Goal: Task Accomplishment & Management: Complete application form

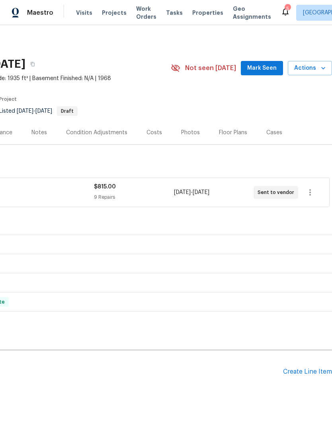
scroll to position [0, 118]
click at [309, 353] on div "Pending Line Items Create Line Item" at bounding box center [107, 371] width 450 height 37
click at [310, 368] on div "Create Line Item" at bounding box center [307, 372] width 49 height 8
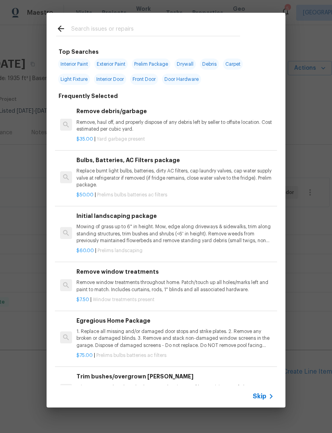
click at [125, 32] on input "text" at bounding box center [155, 30] width 169 height 12
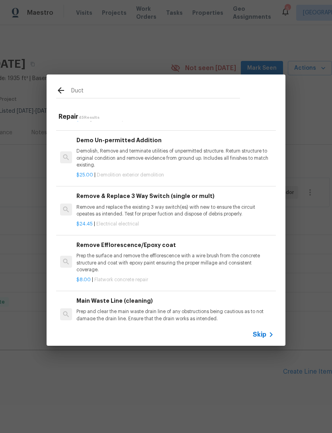
scroll to position [564, 0]
type input "D"
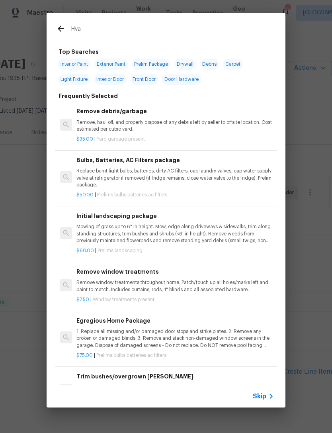
type input "Hvac"
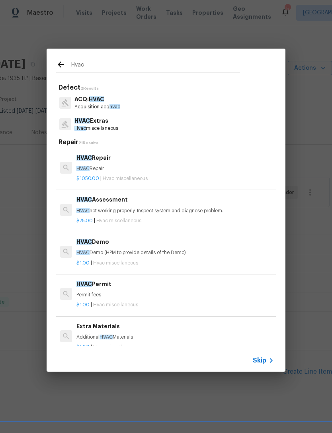
click at [119, 162] on div "HVAC Repair HVAC Repair" at bounding box center [174, 162] width 197 height 19
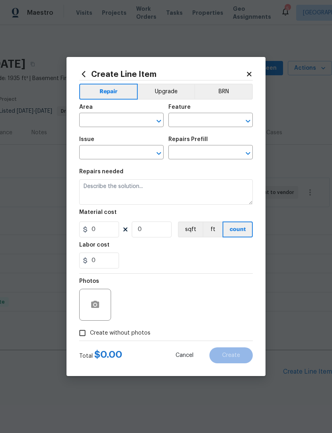
type input "HVAC"
type input "HVAC Extras"
type textarea "HVAC Repair"
type input "1"
type input "HVAC Repair $1,050.00"
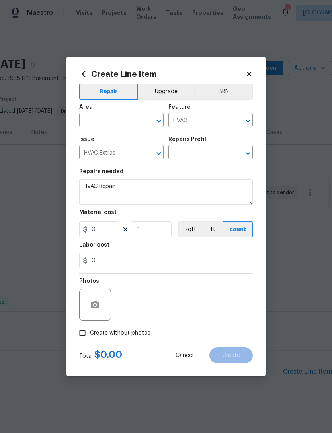
type input "1050"
click at [119, 127] on input "text" at bounding box center [110, 121] width 62 height 12
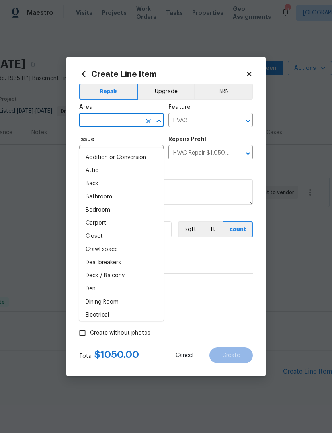
click at [242, 166] on section "Repairs needed HVAC Repair Material cost 1050 1 sqft ft count Labor cost 0" at bounding box center [165, 218] width 173 height 109
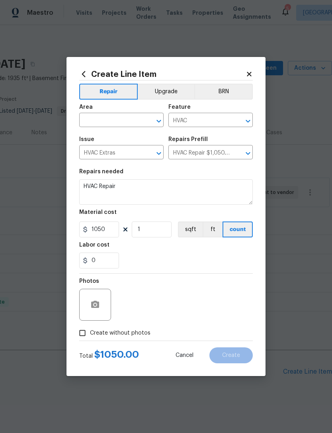
click at [82, 71] on icon at bounding box center [83, 74] width 9 height 9
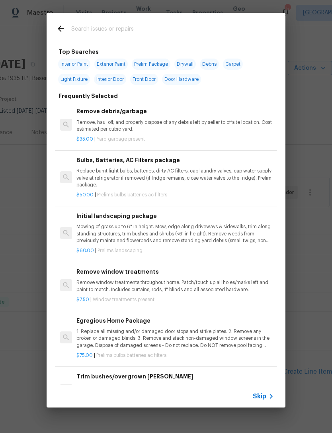
click at [134, 29] on input "text" at bounding box center [155, 30] width 169 height 12
type input "Hvac"
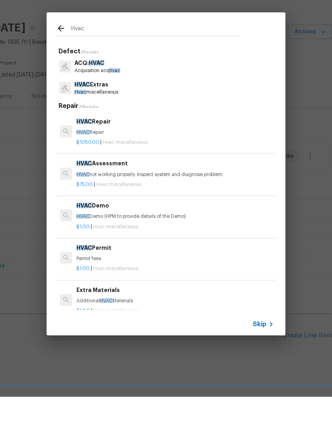
click at [115, 125] on p "Hvac miscellaneous" at bounding box center [96, 128] width 44 height 7
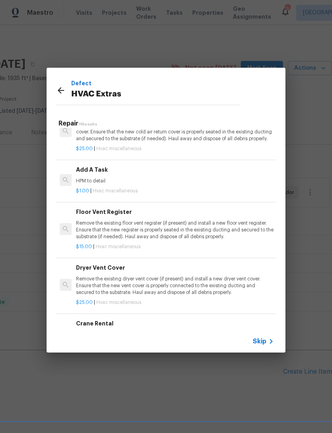
scroll to position [291, 0]
click at [124, 177] on p "HPM to detail" at bounding box center [174, 180] width 197 height 7
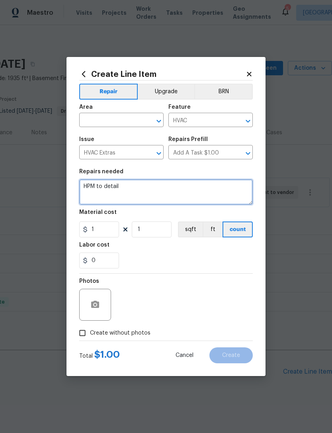
click at [162, 184] on textarea "HPM to detail" at bounding box center [165, 191] width 173 height 25
click at [160, 187] on textarea "HPM to detail" at bounding box center [165, 191] width 173 height 25
click at [153, 193] on textarea "HPM to detail" at bounding box center [165, 191] width 173 height 25
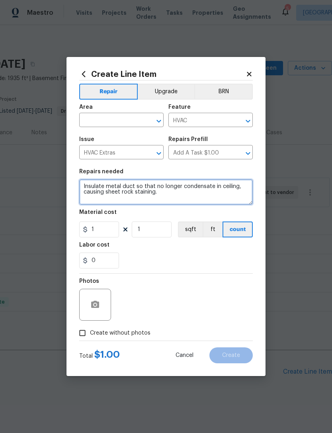
type textarea "Insulate metal duct so that no longer condensate in ceiling, causing sheet rock…"
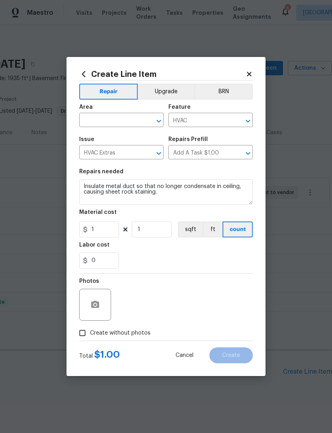
click at [243, 261] on div "0" at bounding box center [165, 260] width 173 height 16
click at [129, 115] on input "text" at bounding box center [110, 121] width 62 height 12
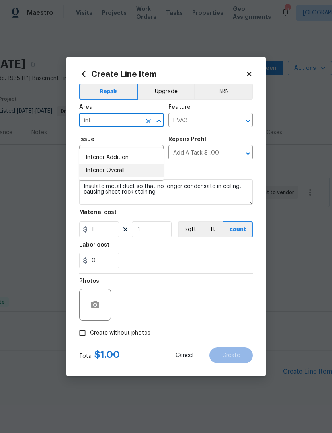
click at [141, 164] on li "Interior Overall" at bounding box center [121, 170] width 84 height 13
type input "Interior Overall"
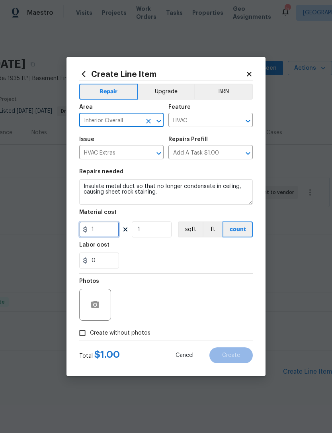
click at [108, 230] on input "1" at bounding box center [99, 229] width 40 height 16
click at [108, 229] on input "1" at bounding box center [99, 229] width 40 height 16
type input "175"
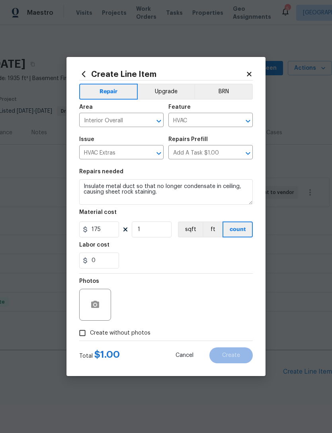
click at [213, 265] on div "0" at bounding box center [165, 260] width 173 height 16
click at [94, 300] on icon "button" at bounding box center [95, 305] width 10 height 10
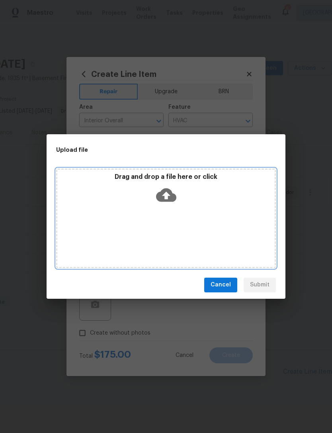
click at [170, 195] on icon at bounding box center [166, 195] width 20 height 14
click at [168, 199] on icon at bounding box center [166, 195] width 20 height 14
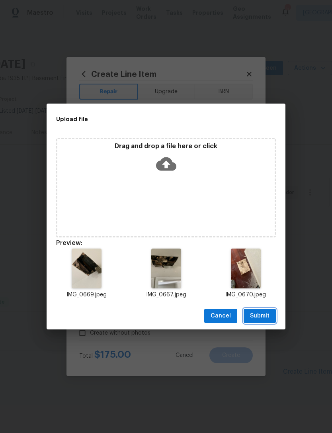
click at [265, 314] on span "Submit" at bounding box center [259, 316] width 19 height 10
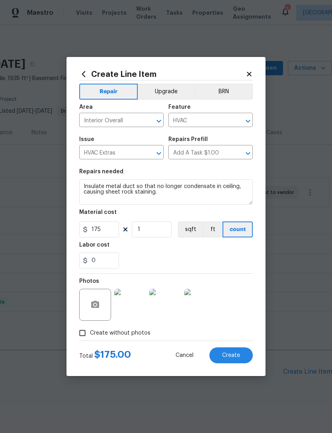
click at [232, 358] on span "Create" at bounding box center [231, 355] width 18 height 6
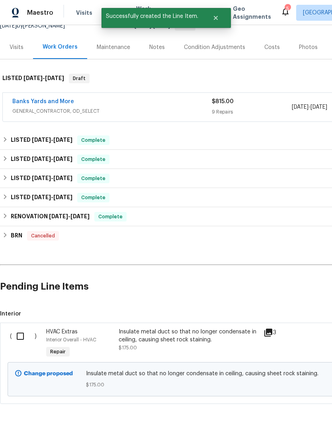
scroll to position [85, 0]
click at [21, 328] on input "checkbox" at bounding box center [23, 336] width 23 height 17
checkbox input "true"
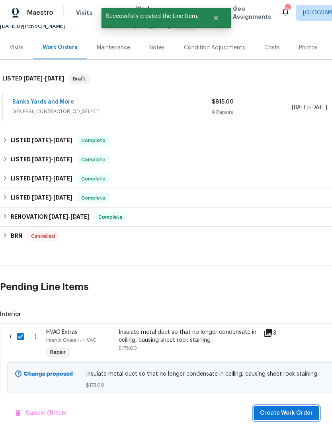
click at [284, 409] on span "Create Work Order" at bounding box center [286, 413] width 53 height 10
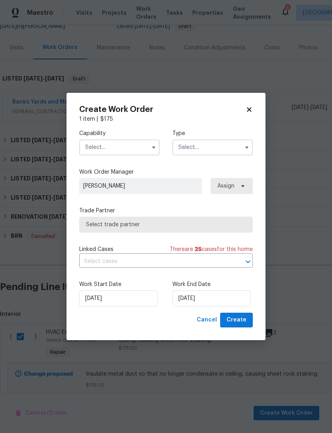
click at [116, 149] on input "text" at bounding box center [119, 147] width 80 height 16
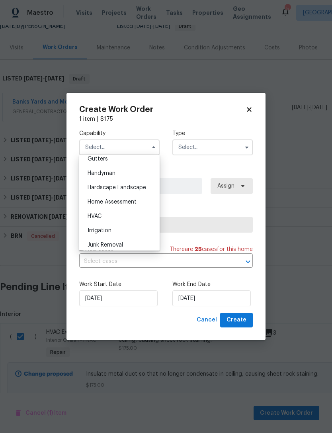
scroll to position [432, 0]
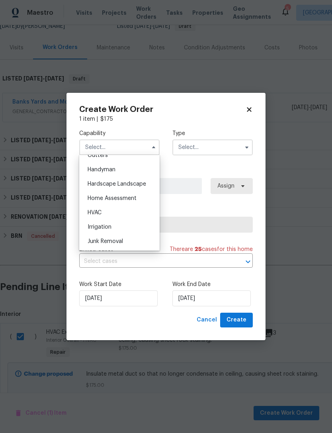
click at [136, 208] on div "HVAC" at bounding box center [119, 212] width 76 height 14
type input "HVAC"
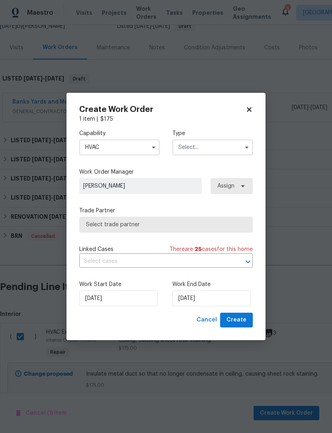
click at [225, 150] on input "text" at bounding box center [212, 147] width 80 height 16
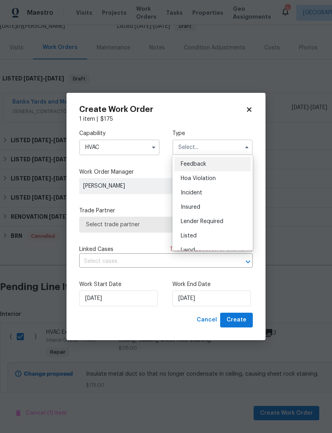
click at [225, 233] on div "Listed" at bounding box center [212, 235] width 76 height 14
type input "Listed"
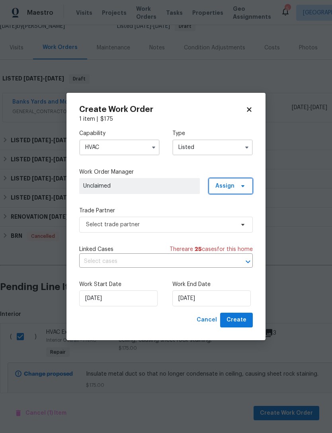
click at [232, 188] on span "Assign" at bounding box center [224, 186] width 19 height 8
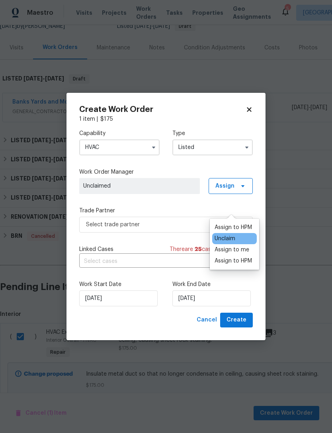
click at [240, 246] on div "Assign to me" at bounding box center [231, 250] width 35 height 8
click at [174, 207] on label "Trade Partner" at bounding box center [165, 211] width 173 height 8
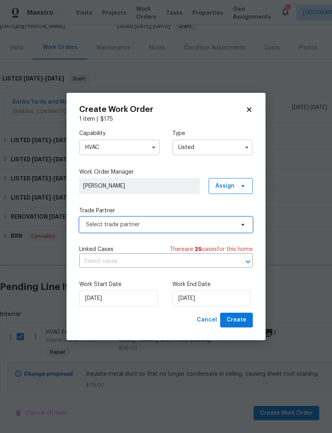
click at [216, 229] on span "Select trade partner" at bounding box center [165, 224] width 173 height 16
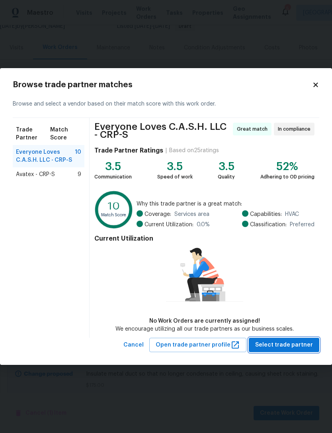
click at [296, 344] on span "Select trade partner" at bounding box center [284, 345] width 58 height 10
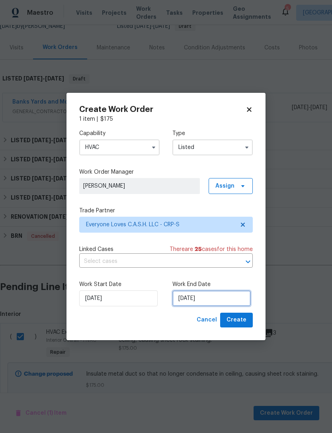
click at [219, 296] on input "[DATE]" at bounding box center [211, 298] width 78 height 16
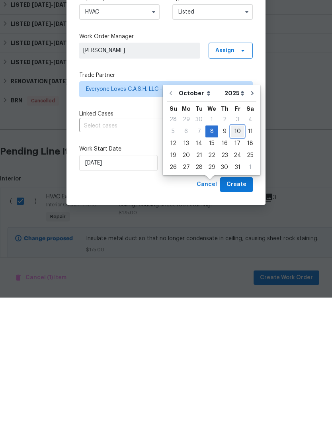
click at [233, 261] on div "10" at bounding box center [237, 266] width 13 height 11
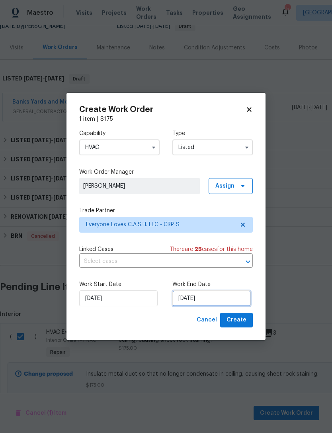
click at [228, 300] on input "[DATE]" at bounding box center [211, 298] width 78 height 16
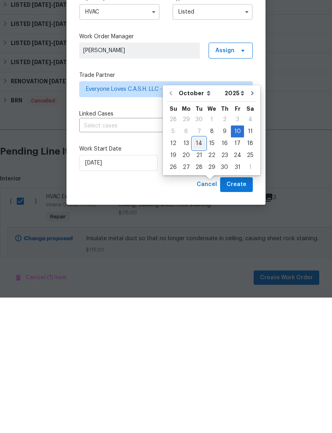
click at [200, 273] on div "14" at bounding box center [199, 278] width 13 height 11
type input "[DATE]"
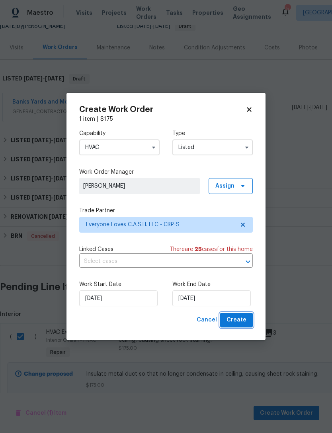
click at [244, 321] on span "Create" at bounding box center [236, 320] width 20 height 10
checkbox input "false"
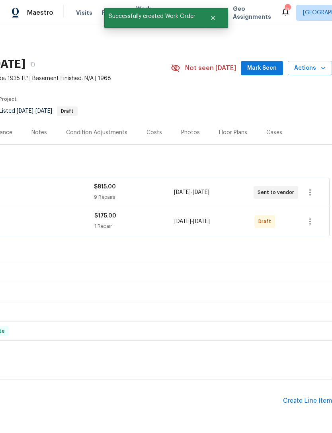
scroll to position [0, 118]
click at [316, 212] on button "button" at bounding box center [309, 221] width 19 height 19
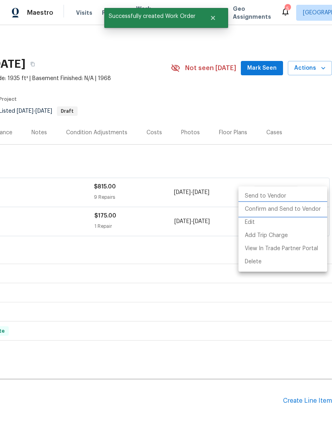
click at [307, 214] on li "Confirm and Send to Vendor" at bounding box center [282, 209] width 89 height 13
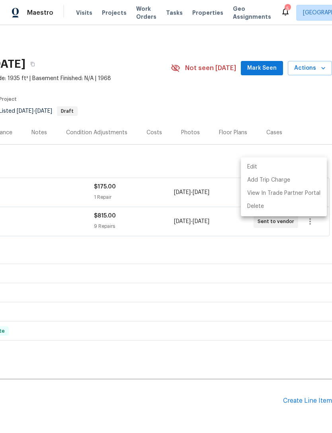
click at [203, 296] on div at bounding box center [166, 216] width 332 height 433
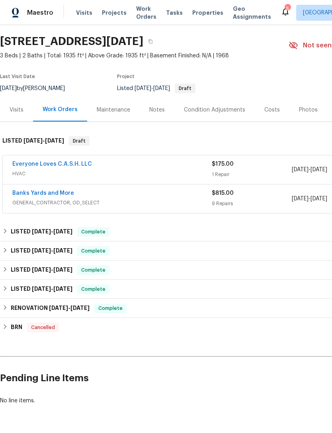
scroll to position [23, 0]
